Goal: Task Accomplishment & Management: Manage account settings

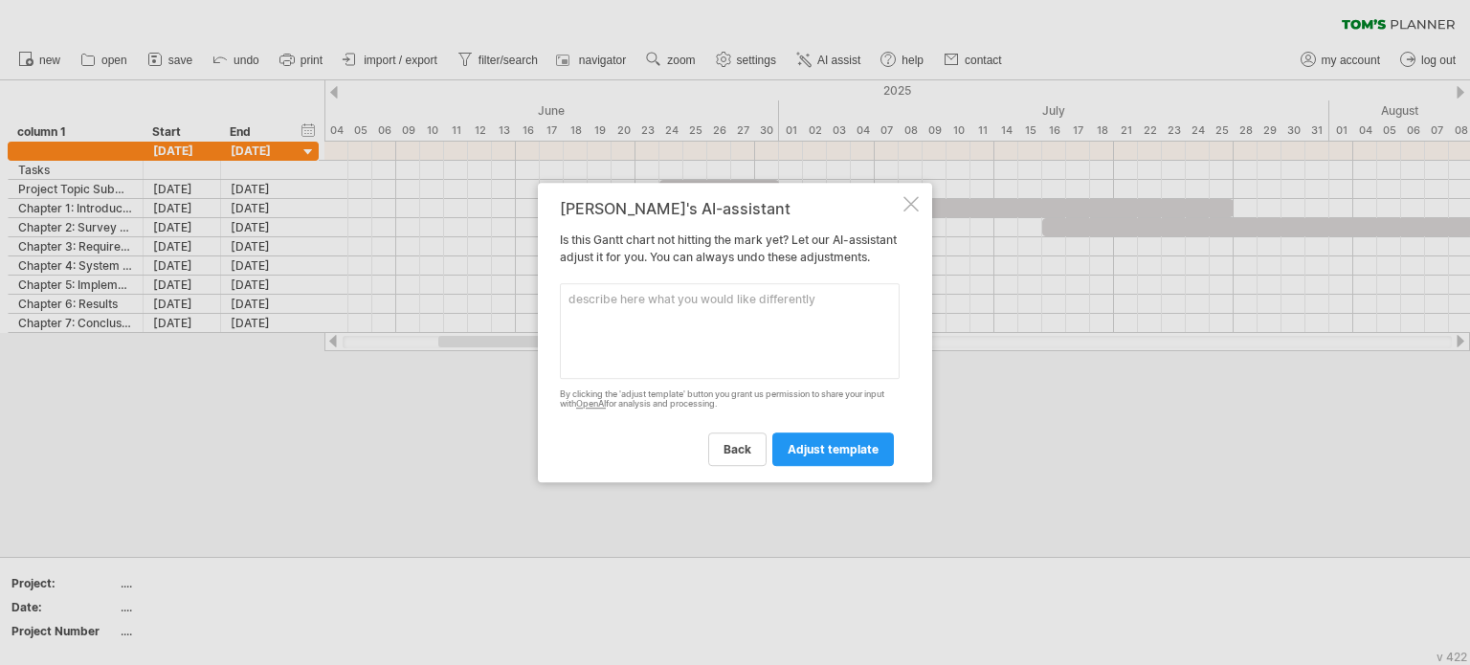
click at [903, 196] on div at bounding box center [910, 203] width 15 height 15
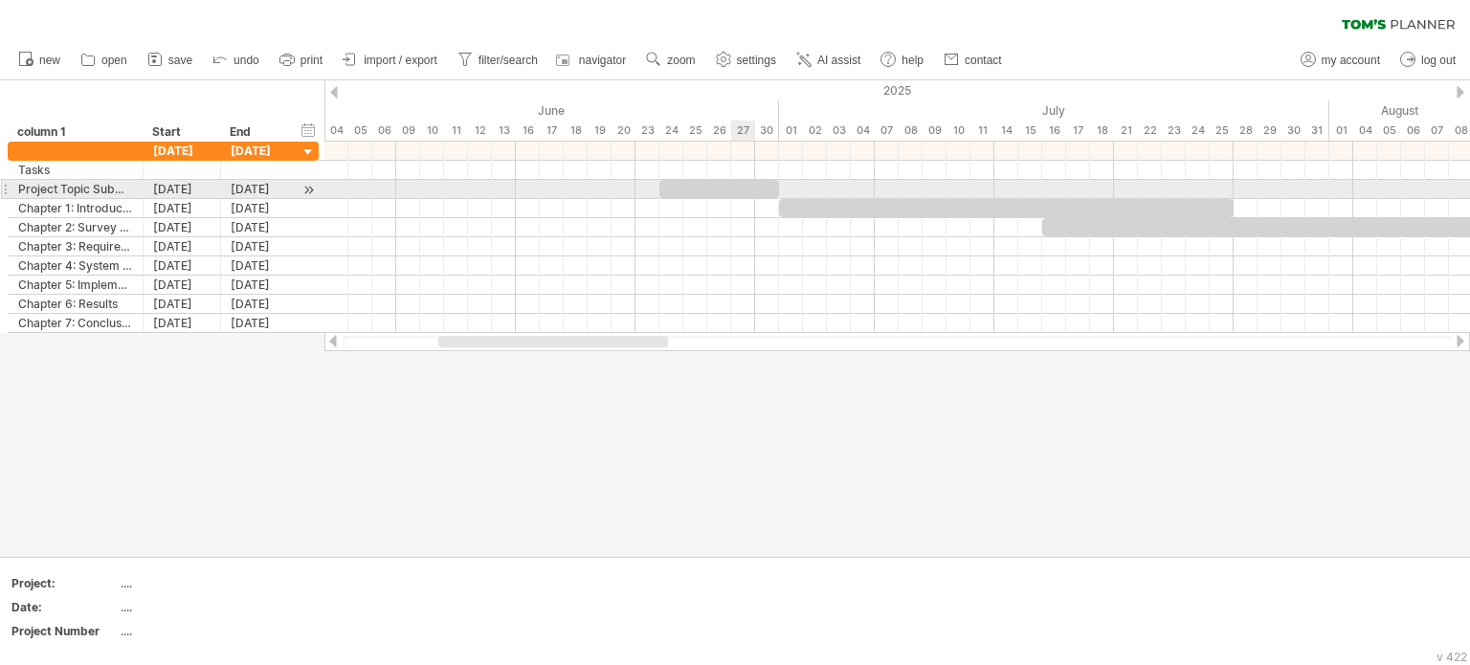
click at [740, 184] on div at bounding box center [719, 189] width 120 height 18
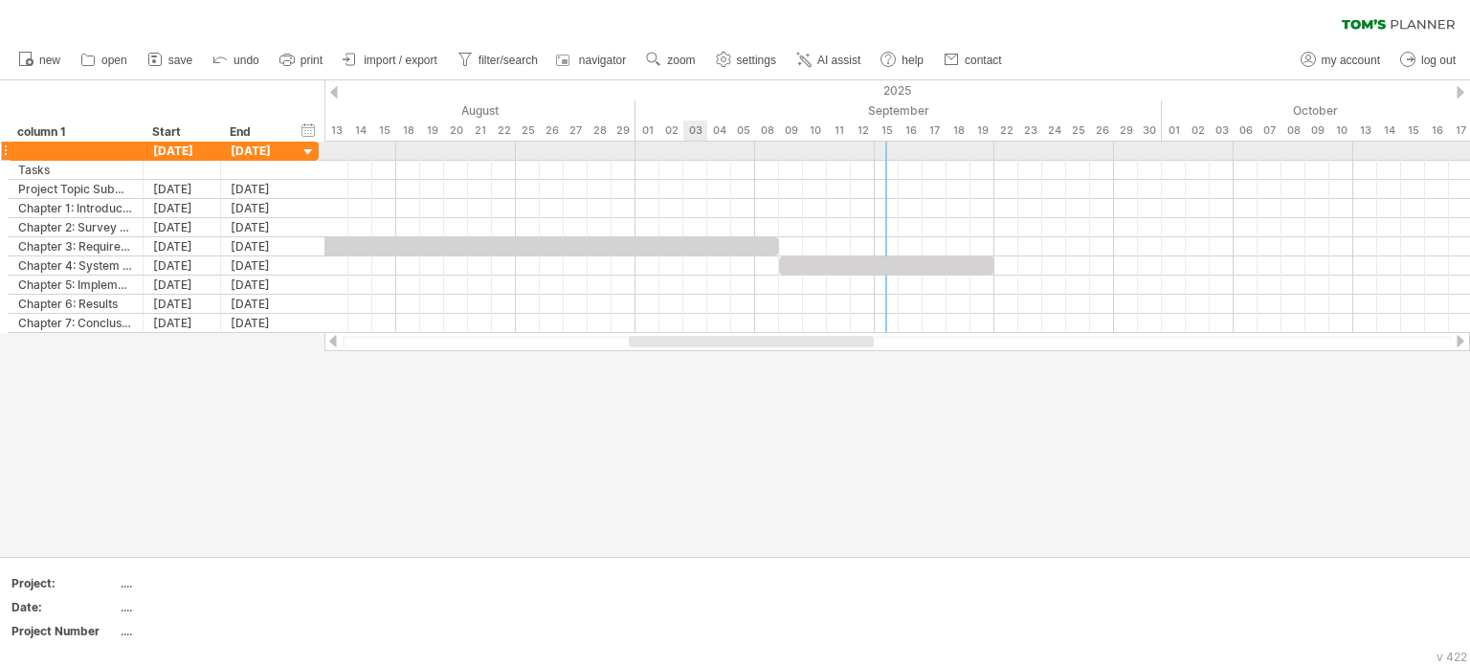
click at [690, 154] on div at bounding box center [896, 151] width 1145 height 19
drag, startPoint x: 690, startPoint y: 154, endPoint x: 711, endPoint y: 147, distance: 22.1
click at [711, 147] on div at bounding box center [896, 151] width 1145 height 19
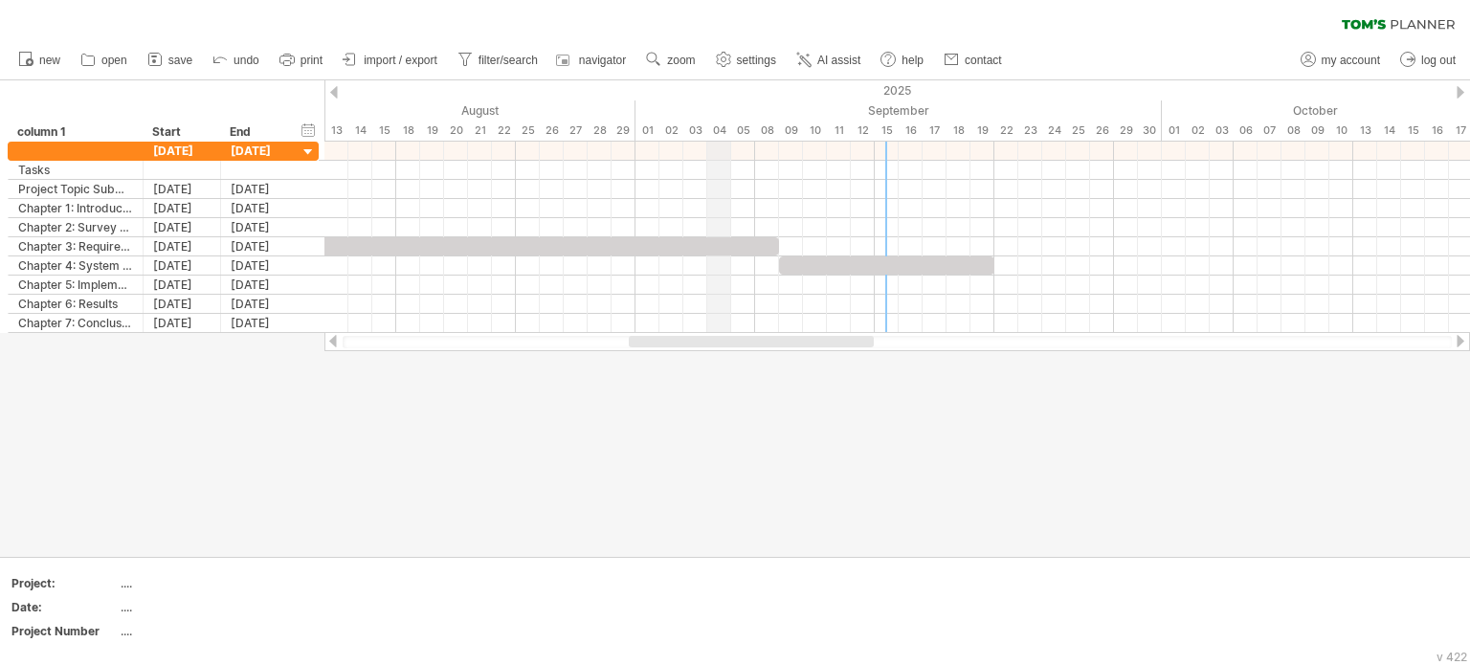
click at [720, 126] on div "04" at bounding box center [719, 131] width 24 height 20
drag, startPoint x: 741, startPoint y: 127, endPoint x: 948, endPoint y: 134, distance: 206.8
click at [731, 134] on div "05" at bounding box center [719, 131] width 24 height 20
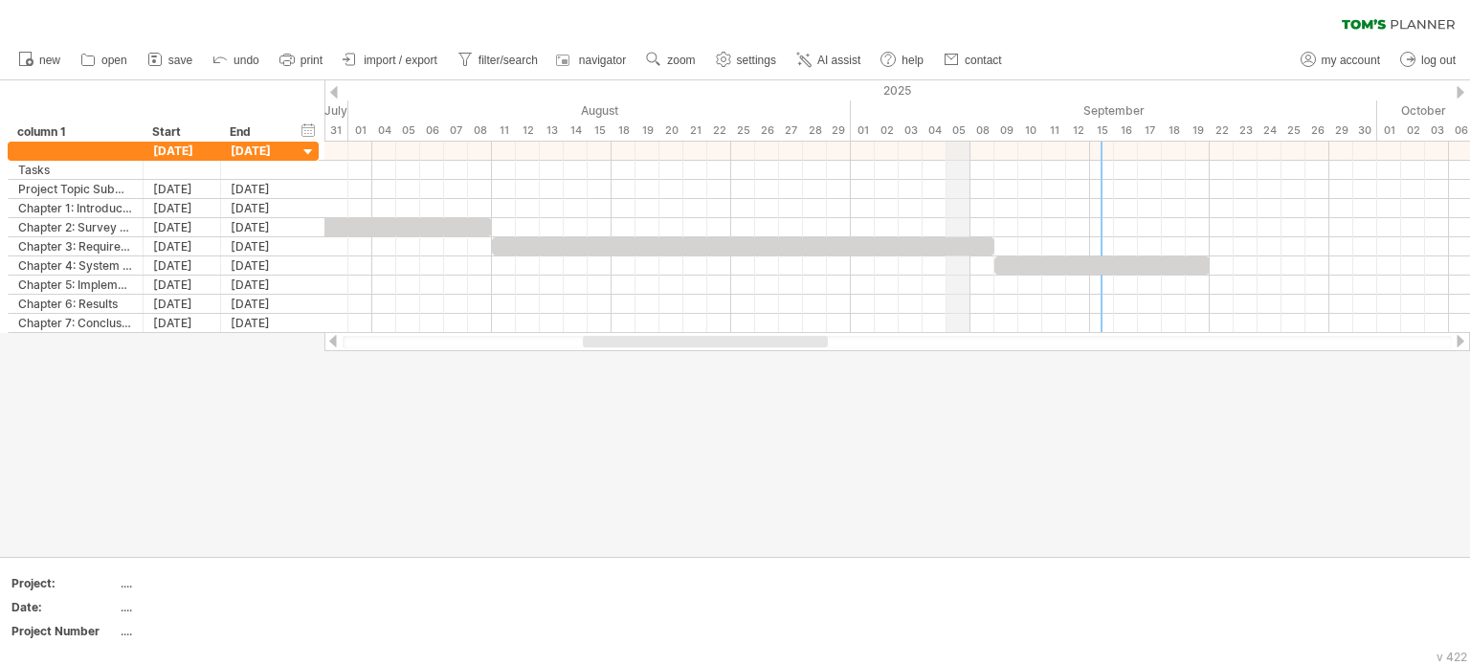
click at [948, 134] on div "05" at bounding box center [958, 131] width 24 height 20
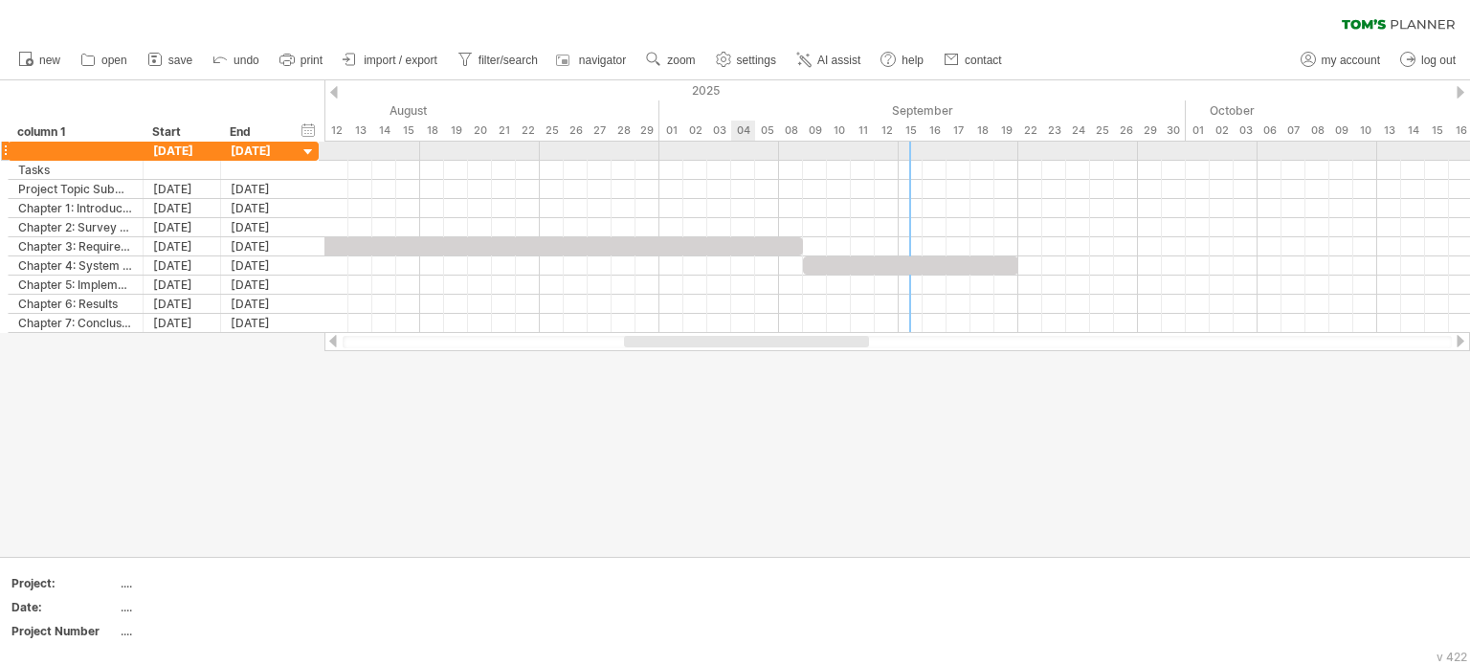
drag, startPoint x: 948, startPoint y: 134, endPoint x: 727, endPoint y: 148, distance: 221.5
click at [727, 148] on div "Trying to reach [DOMAIN_NAME] Connected again... 0% clear filter new" at bounding box center [735, 332] width 1470 height 665
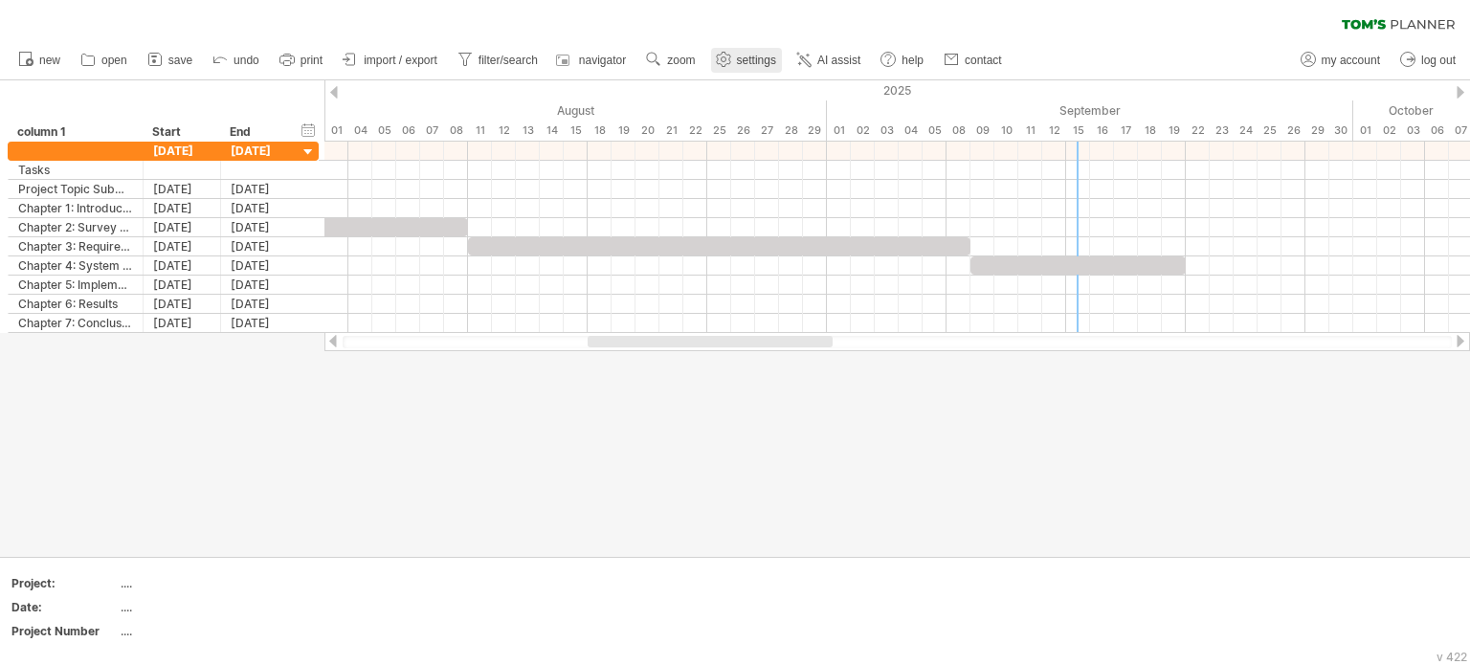
click at [742, 62] on span "settings" at bounding box center [756, 60] width 39 height 13
select select "*"
select select "**"
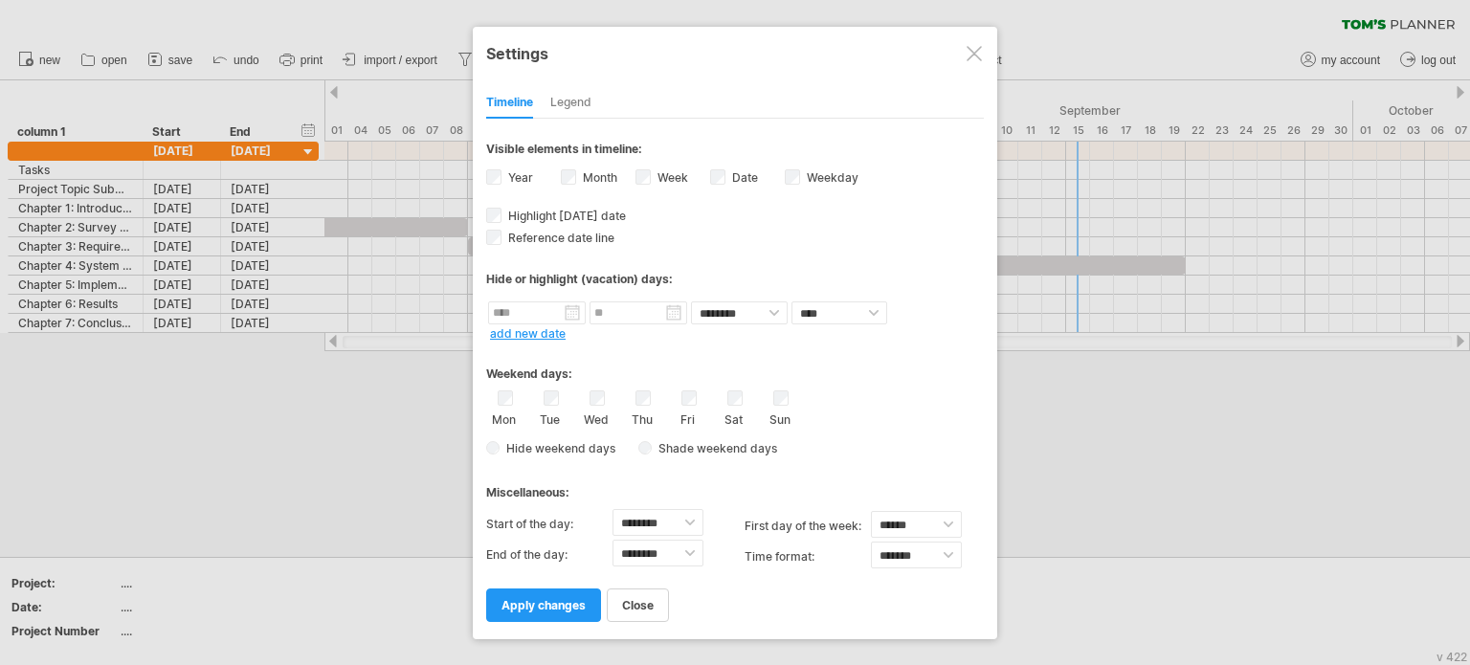
click at [807, 180] on label "Weekday visibility of weekday Currently there is not enough space horizontally …" at bounding box center [830, 177] width 55 height 14
click at [768, 316] on select "******** ********" at bounding box center [739, 312] width 97 height 23
click at [890, 386] on div "Weekend days: Mon Tue Wed Thu Fri Sat Sun Hide weekend days" at bounding box center [735, 402] width 498 height 119
click at [547, 603] on span "apply changes" at bounding box center [543, 605] width 84 height 14
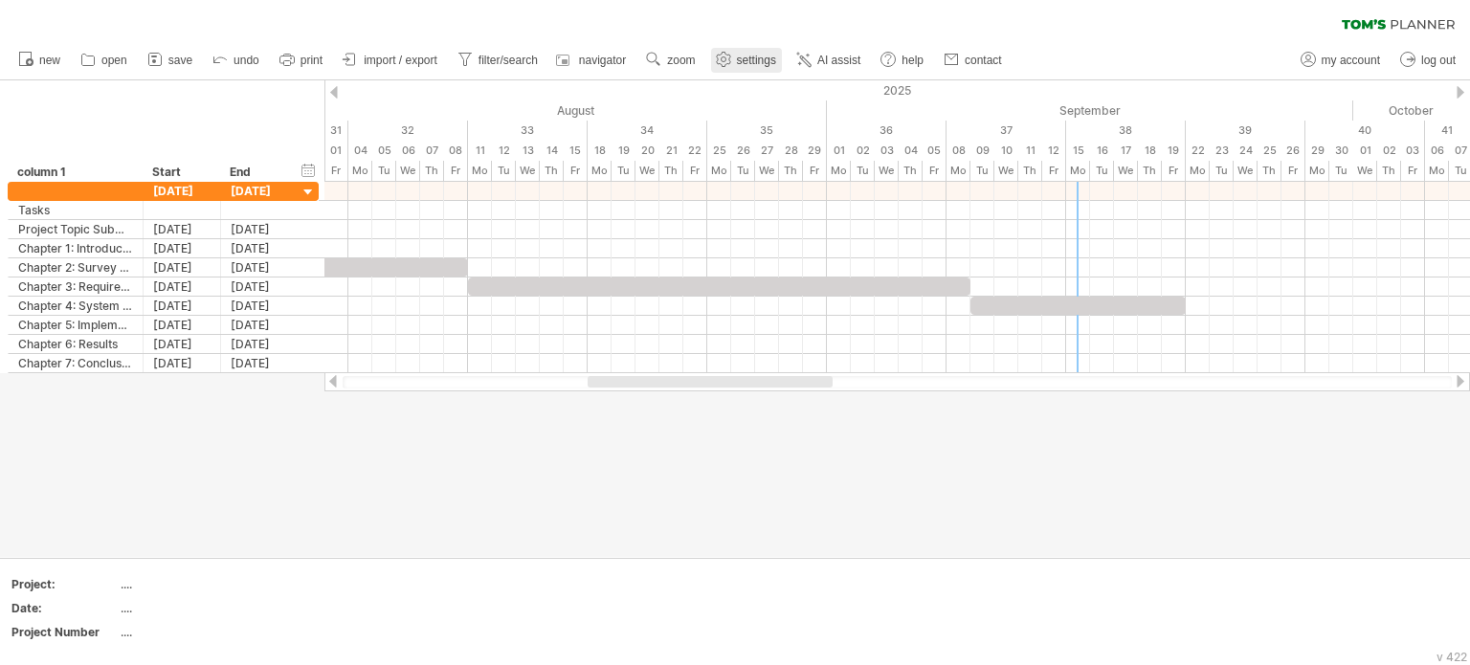
click at [754, 56] on span "settings" at bounding box center [756, 60] width 39 height 13
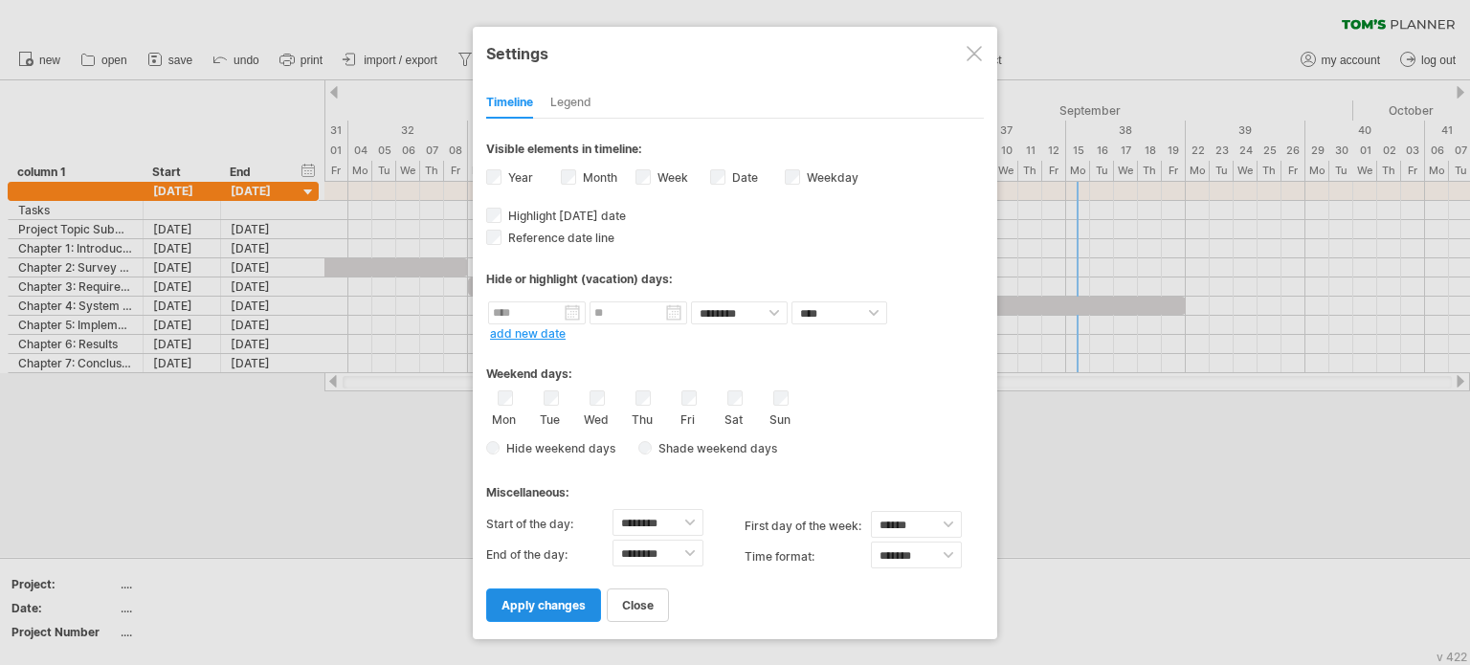
click at [586, 589] on link "apply changes" at bounding box center [543, 604] width 115 height 33
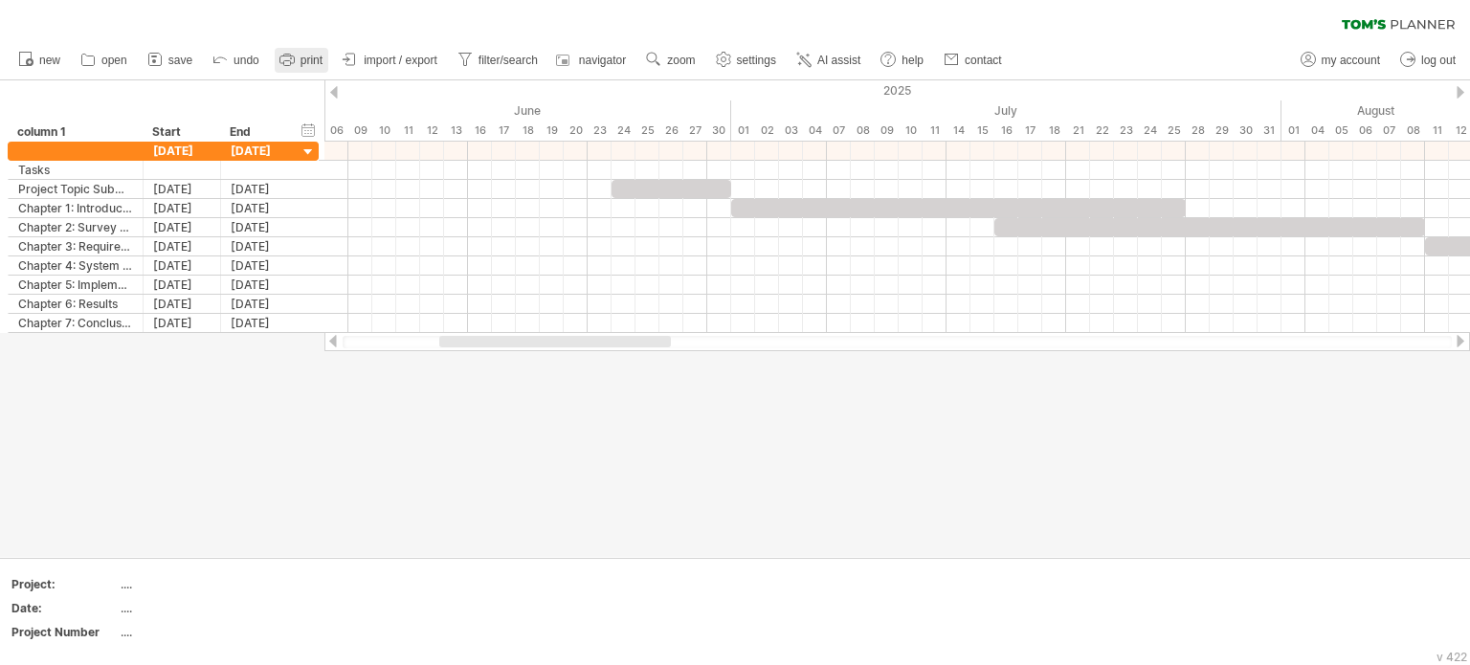
click at [300, 61] on span "print" at bounding box center [311, 60] width 22 height 13
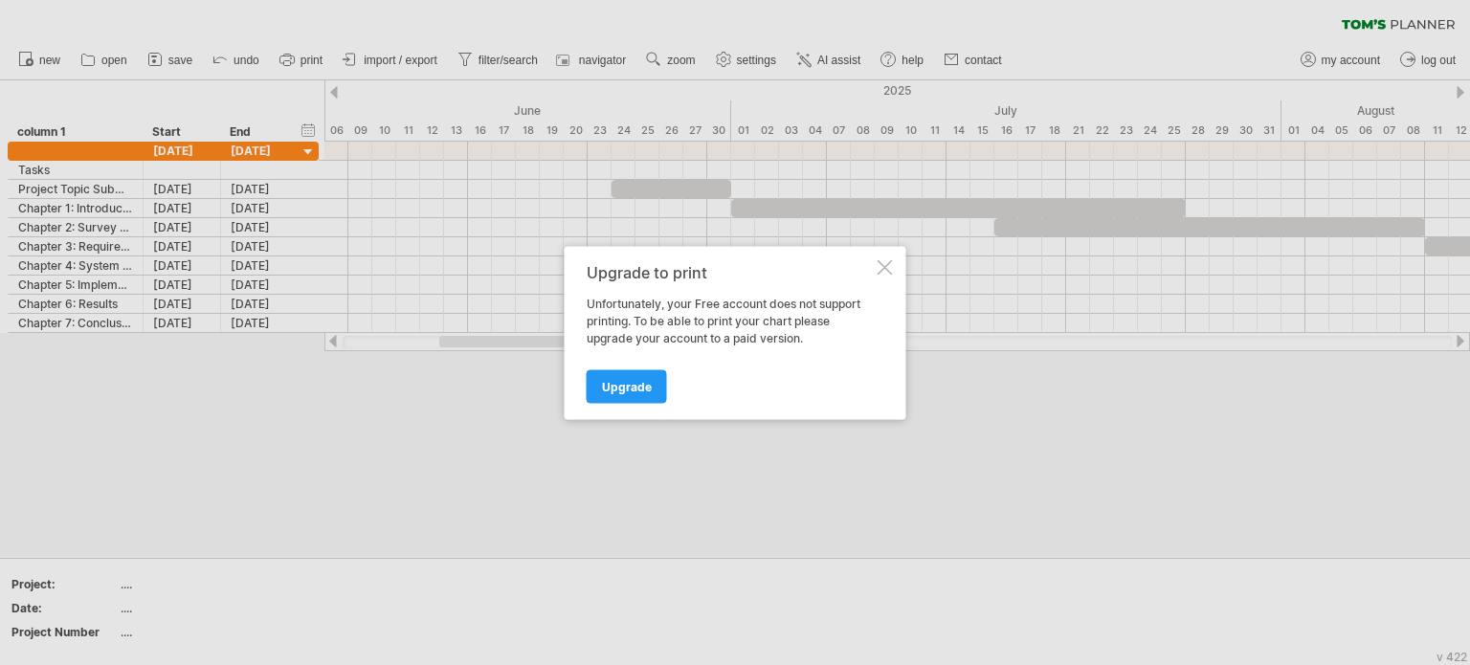
click at [888, 264] on div at bounding box center [884, 266] width 15 height 15
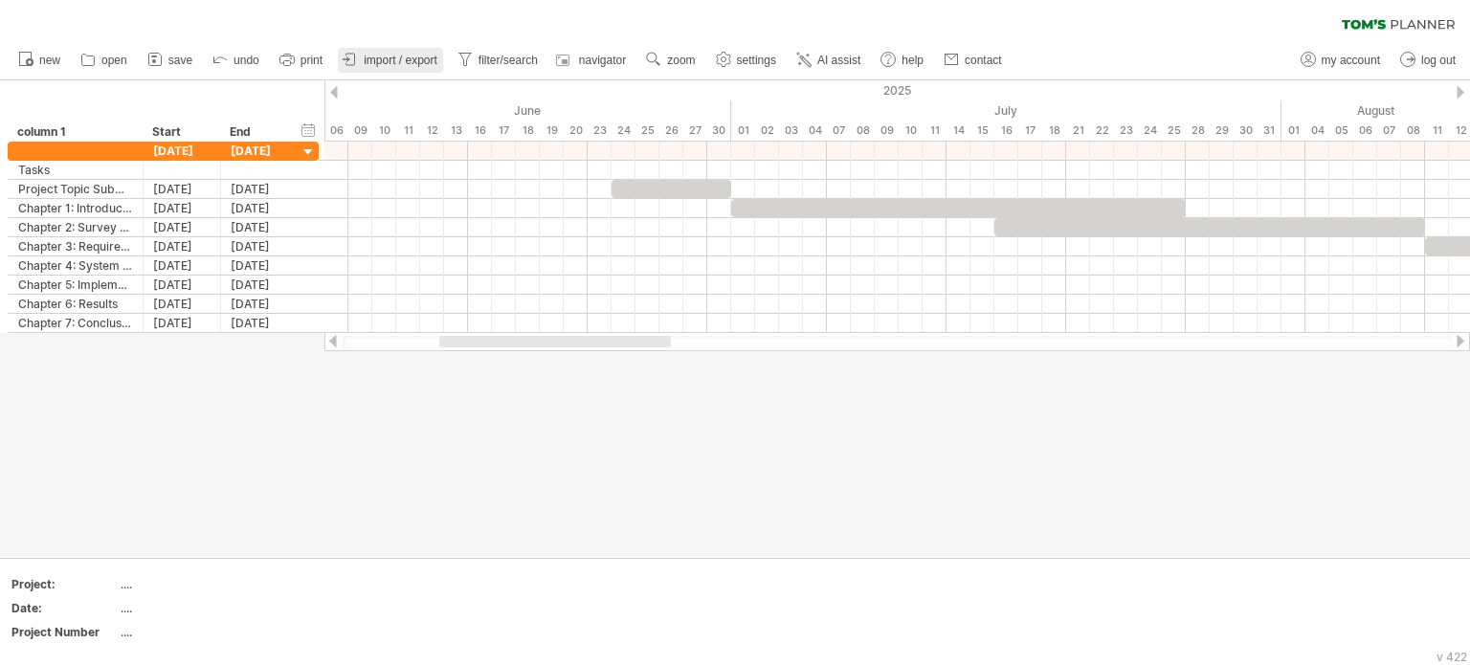
click at [413, 55] on span "import / export" at bounding box center [401, 60] width 74 height 13
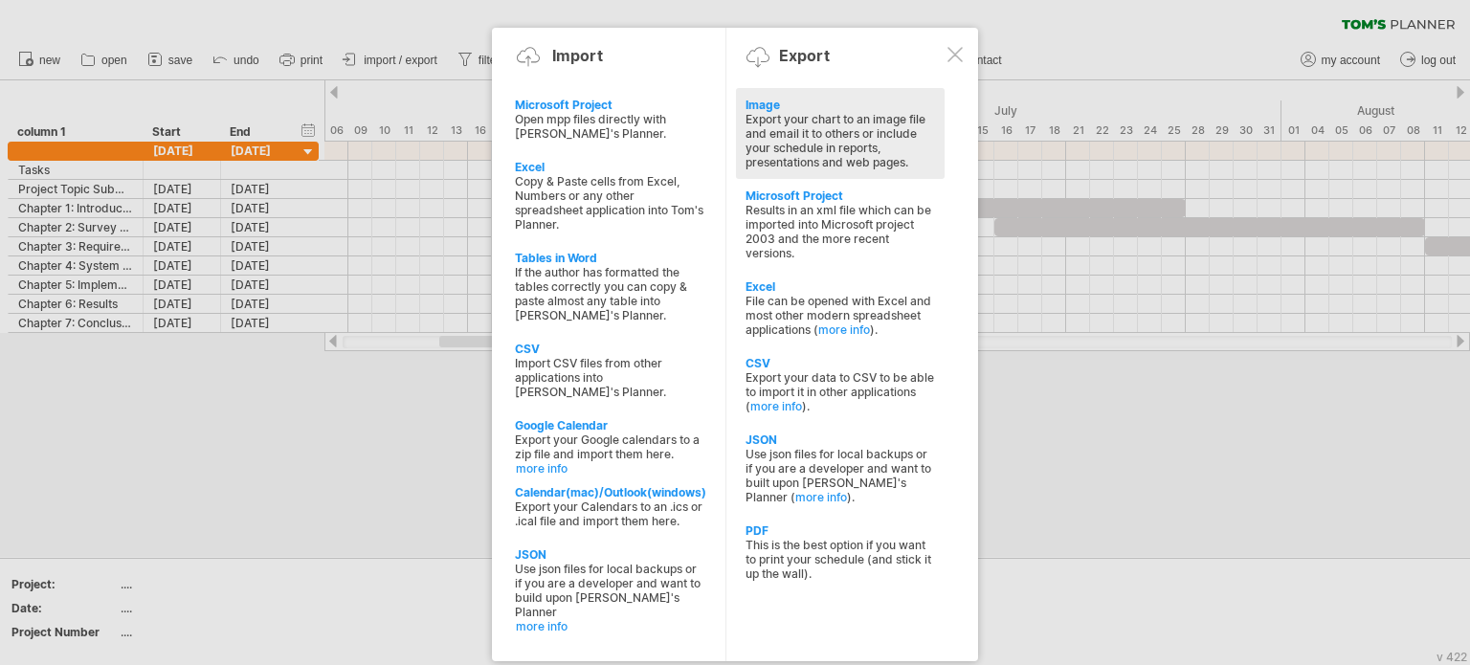
click at [797, 137] on div "Export your chart to an image file and email it to others or include your sched…" at bounding box center [839, 140] width 189 height 57
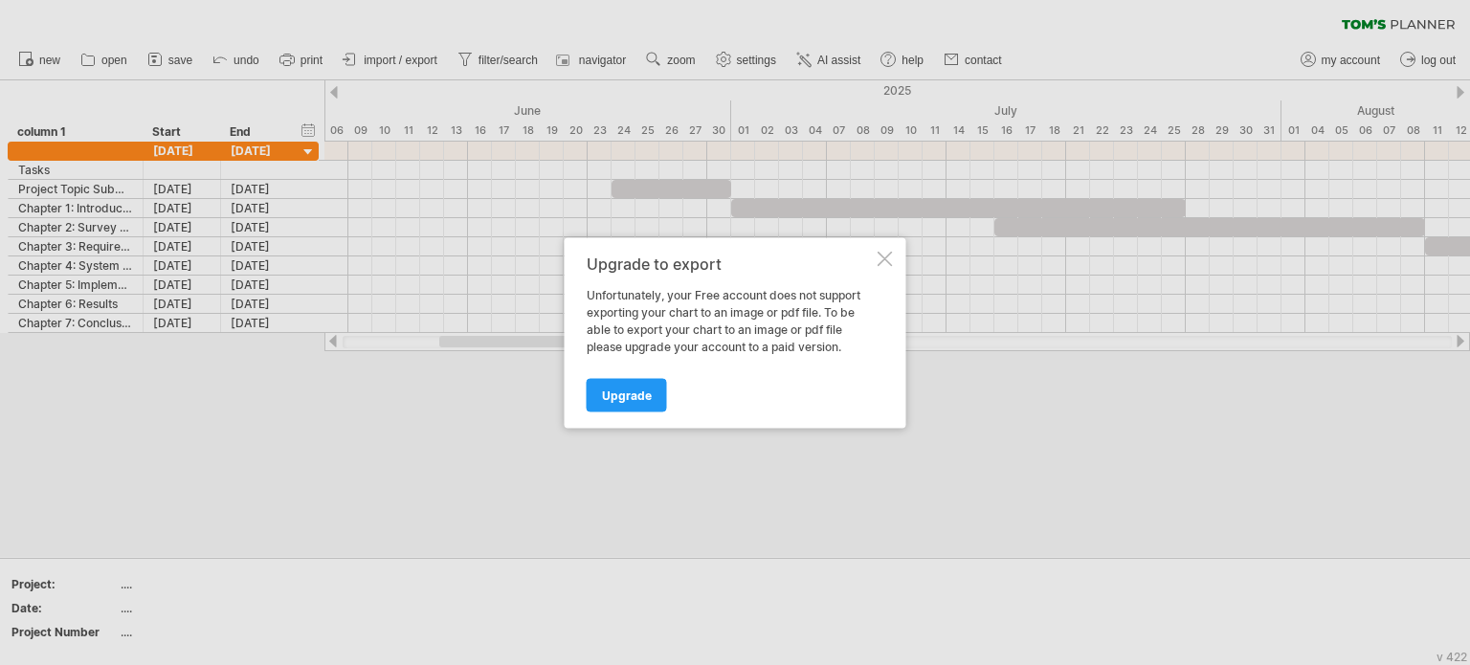
click at [878, 251] on div at bounding box center [884, 258] width 15 height 15
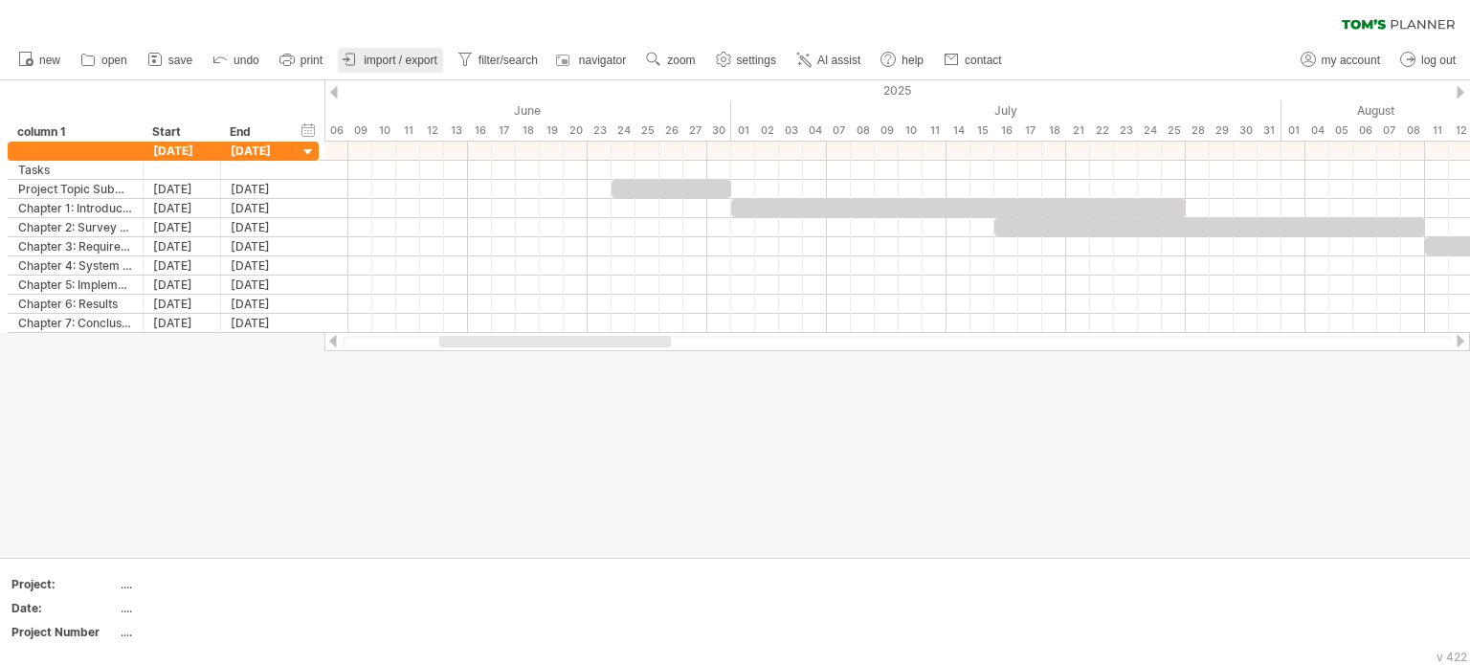
click at [408, 56] on span "import / export" at bounding box center [401, 60] width 74 height 13
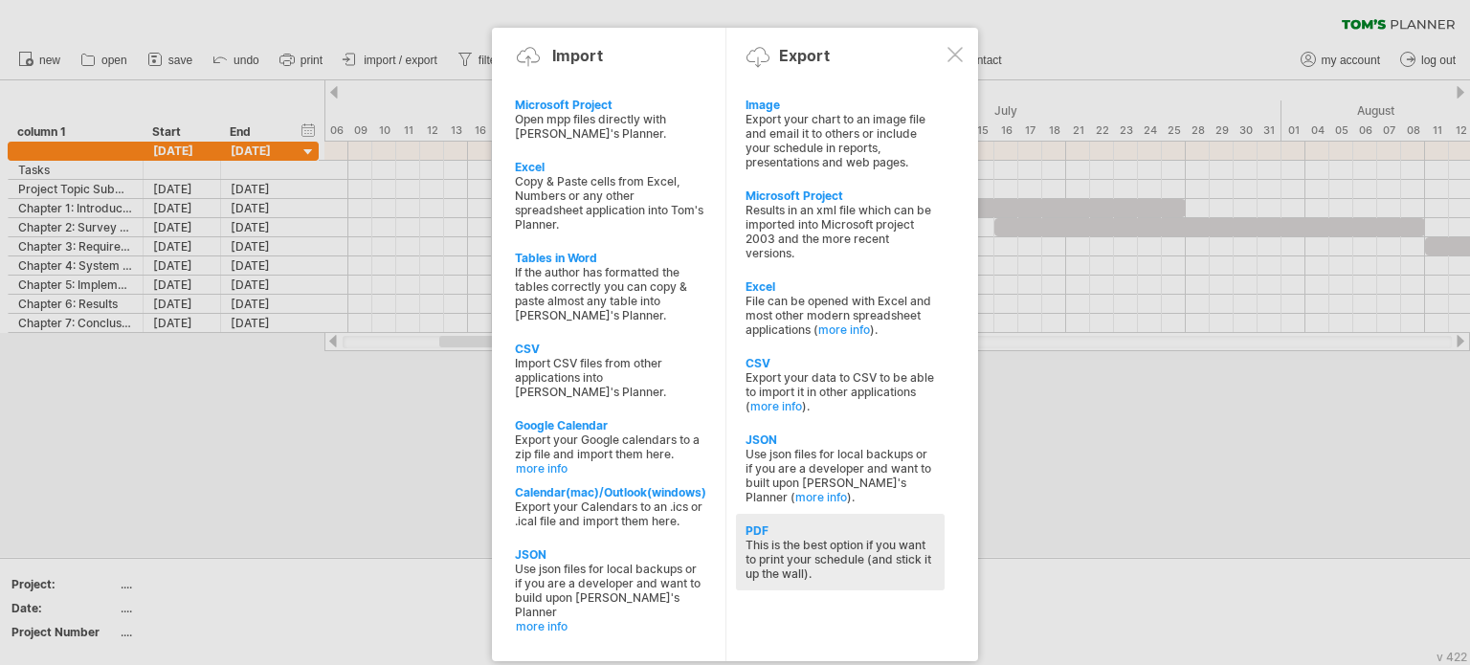
click at [844, 537] on div "PDF" at bounding box center [839, 530] width 189 height 14
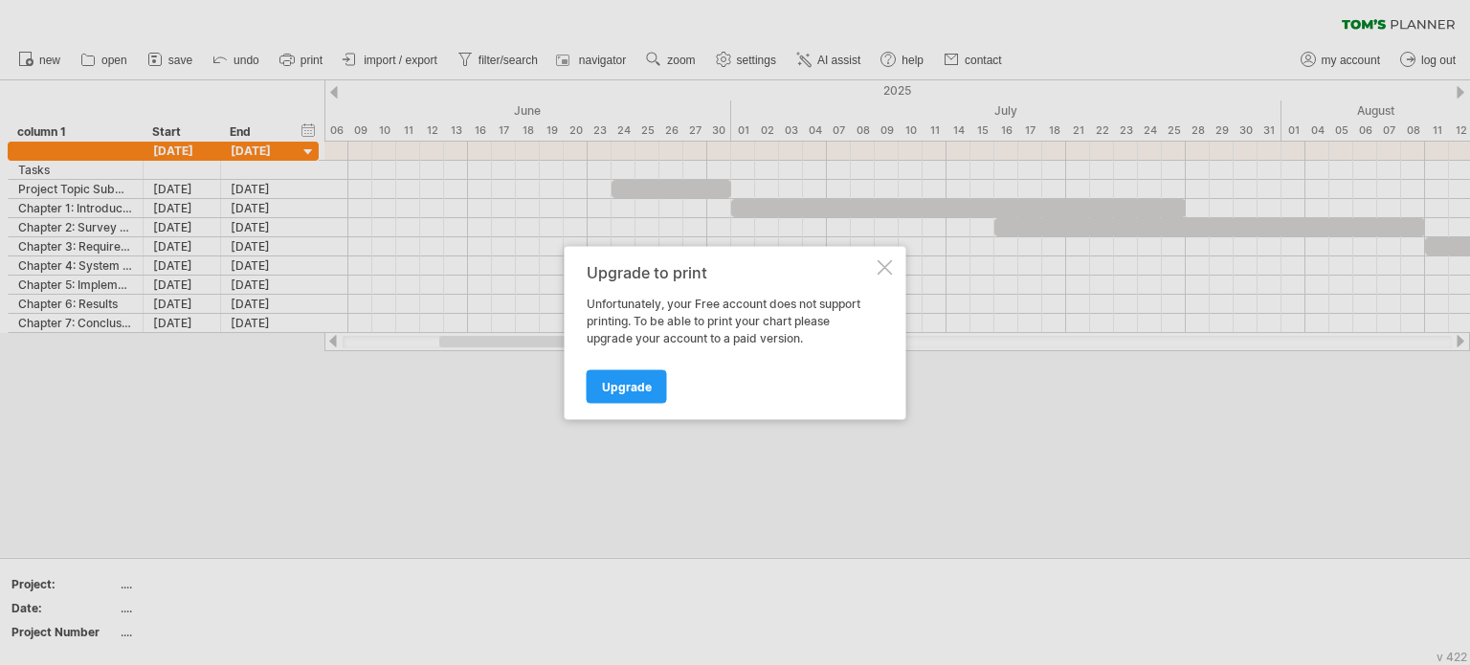
click at [874, 268] on div "Upgrade to print Unfortunately, your Free account does not support printing. To…" at bounding box center [735, 332] width 342 height 173
click at [885, 266] on div at bounding box center [884, 266] width 15 height 15
